Goal: Check status

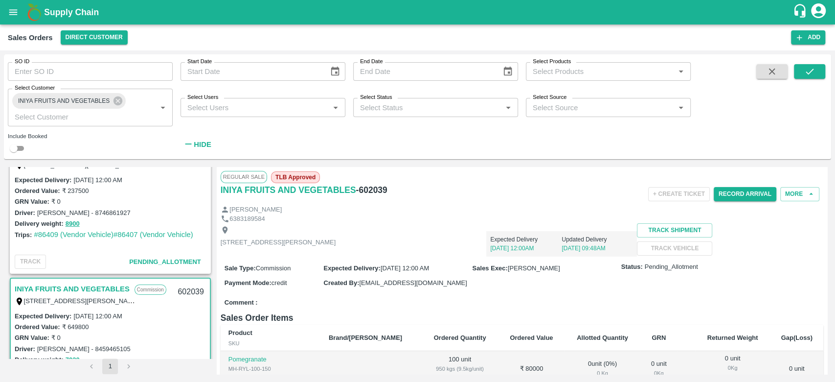
scroll to position [15, 0]
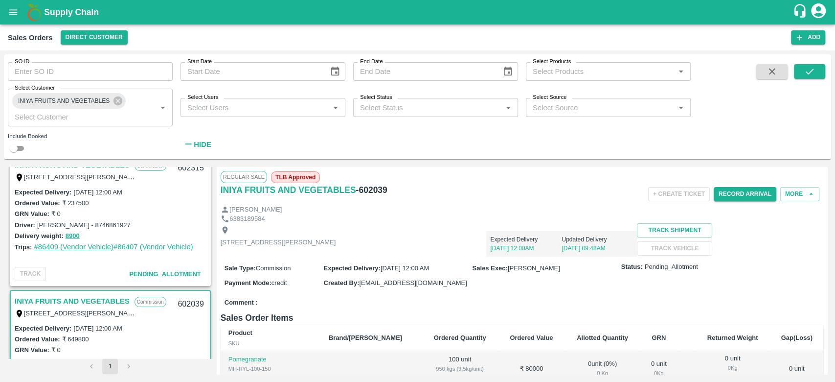
click at [70, 245] on link "#86409 (Vendor Vehicle)" at bounding box center [74, 247] width 80 height 8
click at [55, 248] on link "#86409 (Vendor Vehicle)" at bounding box center [74, 247] width 80 height 8
